Goal: Task Accomplishment & Management: Use online tool/utility

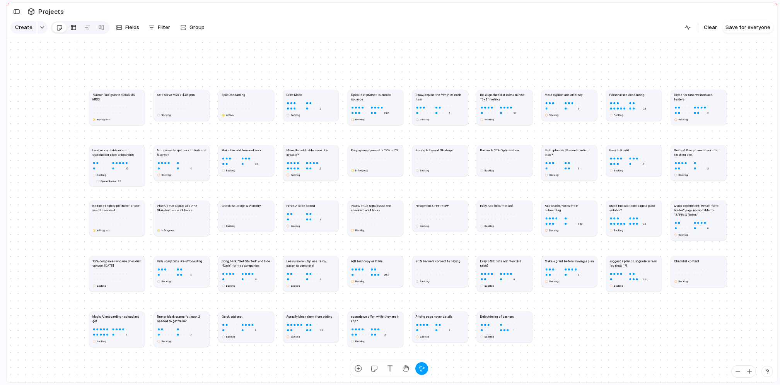
click at [74, 28] on div at bounding box center [73, 27] width 6 height 12
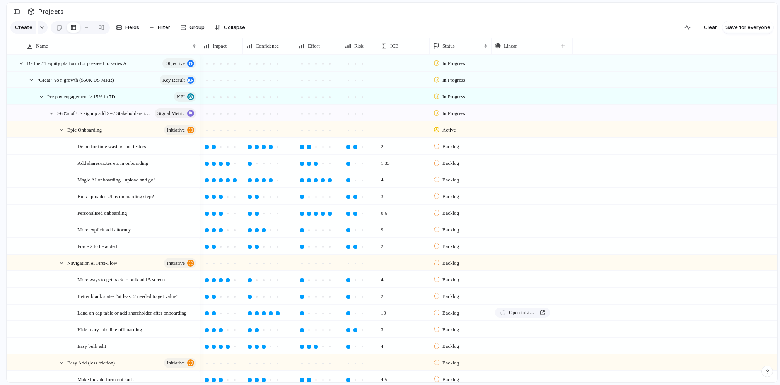
click at [314, 31] on section "Create Fields Filter Group Zoom Collapse Clear Save for everyone" at bounding box center [392, 29] width 770 height 19
click at [358, 12] on section "Projects" at bounding box center [392, 11] width 770 height 17
click at [392, 152] on div "2" at bounding box center [403, 146] width 51 height 16
click at [388, 147] on div "2" at bounding box center [403, 146] width 51 height 16
click at [386, 163] on span "1.33" at bounding box center [385, 161] width 15 height 12
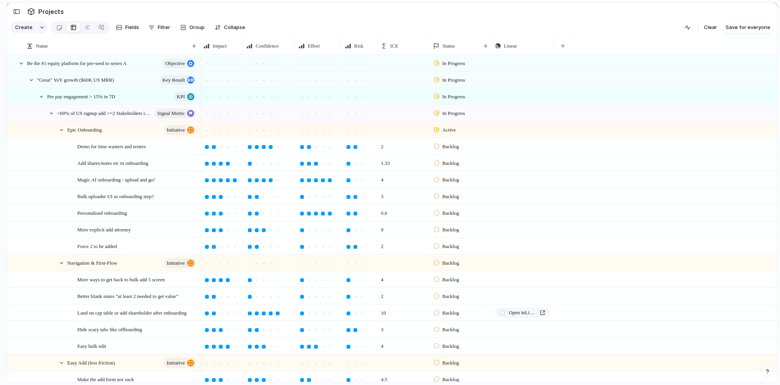
click at [385, 144] on span "2" at bounding box center [382, 144] width 9 height 12
click at [393, 47] on span "ICE" at bounding box center [394, 46] width 8 height 8
click at [395, 65] on span "Modify" at bounding box center [402, 64] width 17 height 8
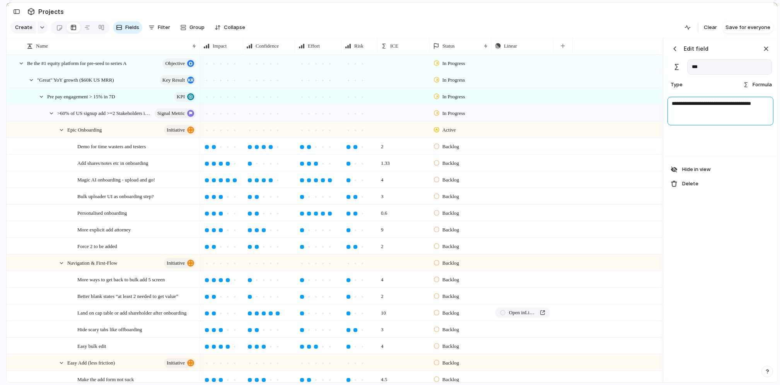
click at [685, 107] on textarea "**********" at bounding box center [720, 111] width 106 height 29
click at [716, 109] on textarea "**********" at bounding box center [720, 111] width 106 height 29
click at [766, 50] on div "button" at bounding box center [766, 48] width 9 height 9
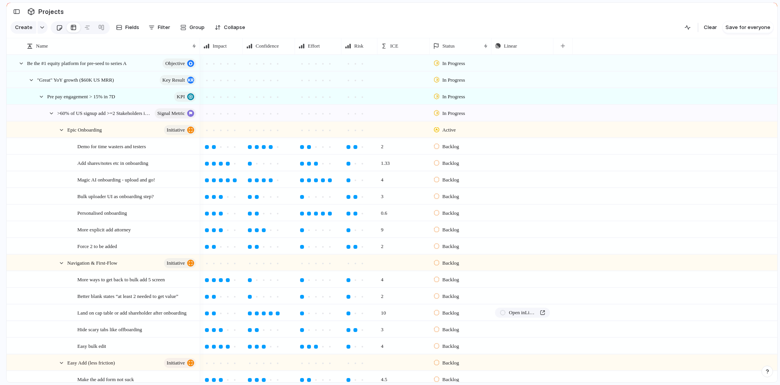
click at [58, 27] on div at bounding box center [59, 27] width 7 height 13
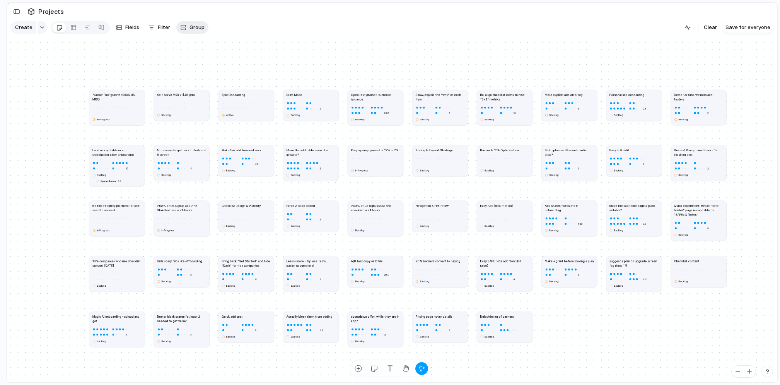
click at [202, 22] on button "Group" at bounding box center [192, 27] width 32 height 12
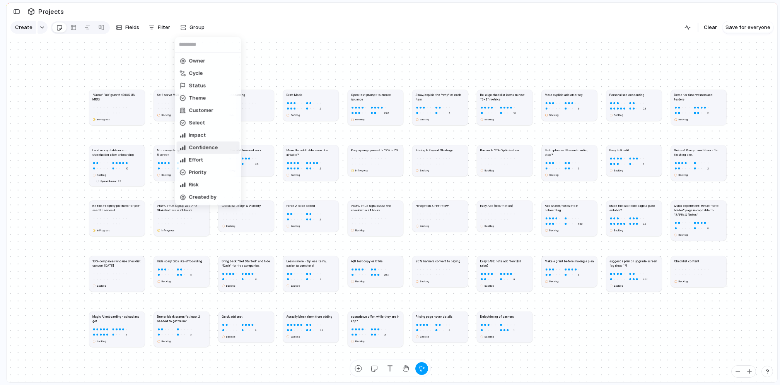
click at [199, 148] on span "Confidence" at bounding box center [203, 148] width 29 height 8
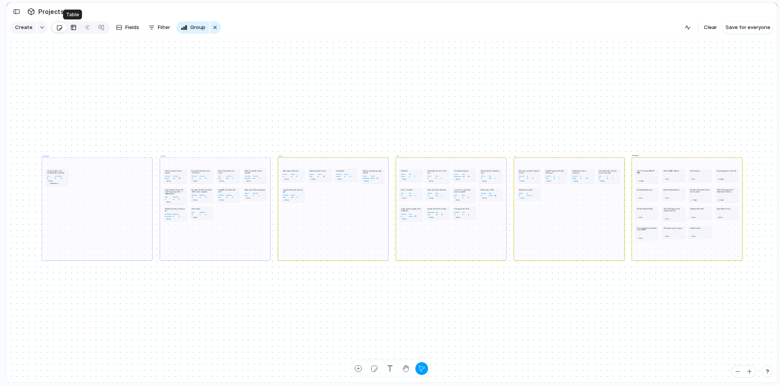
click at [71, 27] on div at bounding box center [73, 27] width 6 height 12
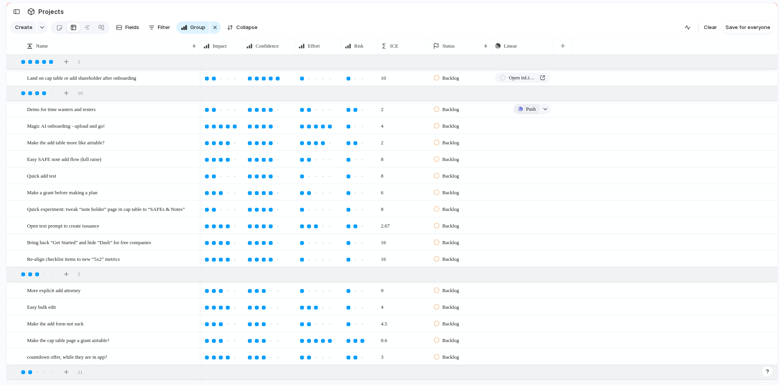
click at [521, 109] on div "button" at bounding box center [520, 109] width 5 height 5
click at [617, 36] on div "Project Issue" at bounding box center [390, 192] width 780 height 385
click at [212, 31] on div "button" at bounding box center [215, 27] width 6 height 9
